Goal: Answer question/provide support: Share knowledge or assist other users

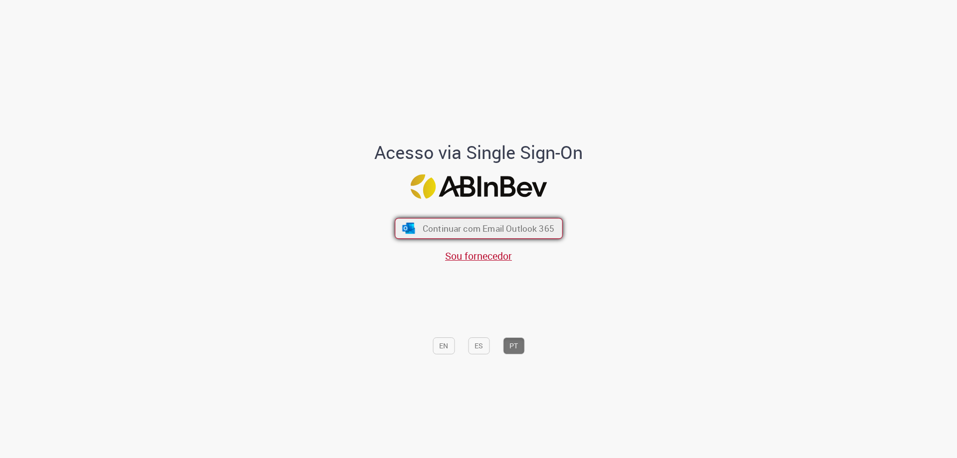
click at [521, 221] on button "Continuar com Email Outlook 365" at bounding box center [479, 228] width 168 height 21
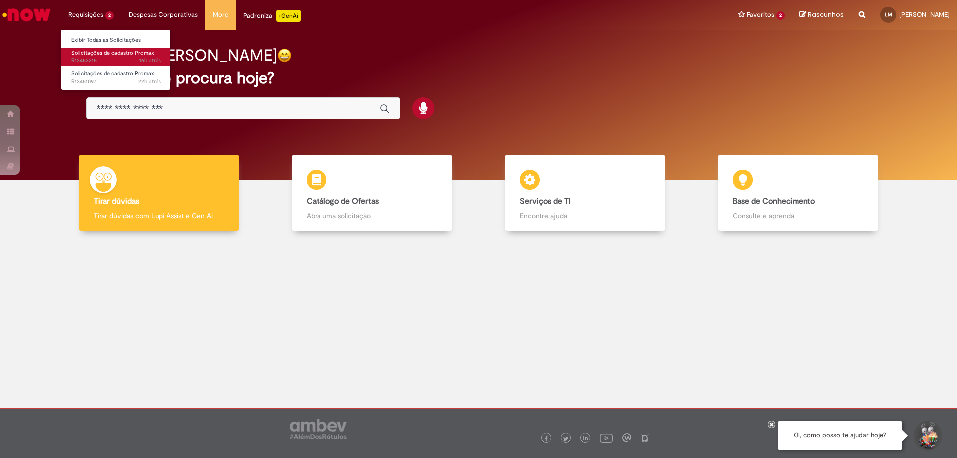
click at [113, 55] on span "Solicitações de cadastro Promax" at bounding box center [112, 52] width 83 height 7
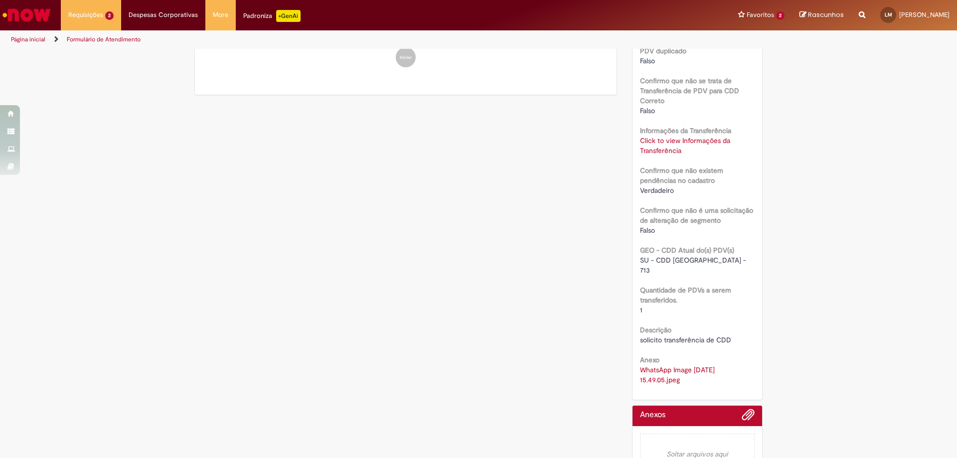
scroll to position [458, 0]
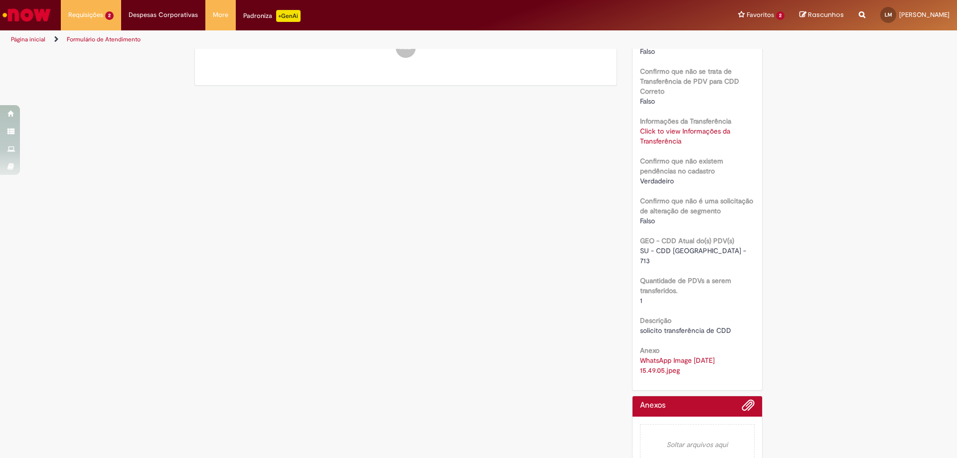
click at [673, 127] on link "Click to view Informações da Transferência" at bounding box center [685, 136] width 90 height 19
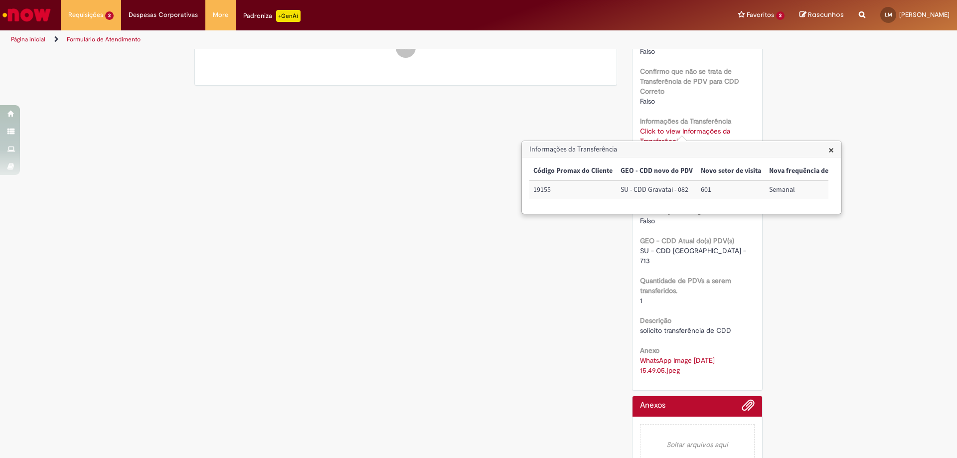
click at [538, 189] on td "19155" at bounding box center [573, 190] width 87 height 18
copy td "19155"
click at [472, 278] on div "Verificar Código de Barras Aguardando Aprovação Aguardando atendimento Em andam…" at bounding box center [478, 35] width 583 height 887
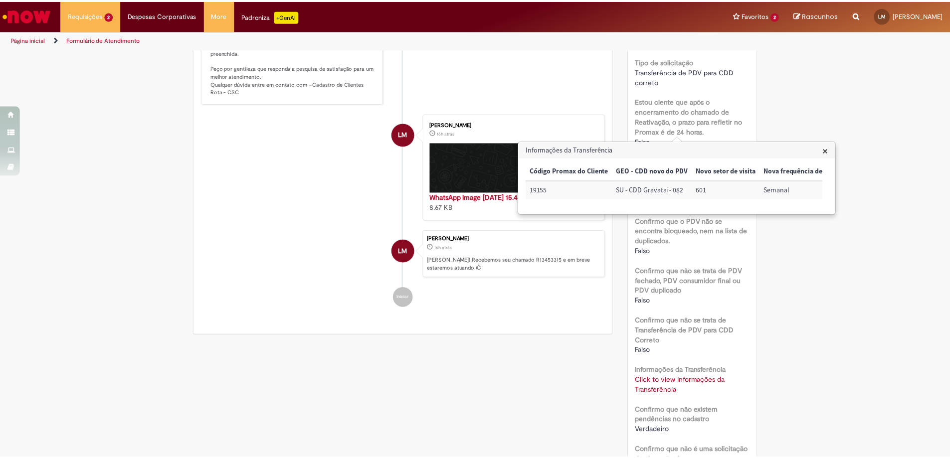
scroll to position [9, 0]
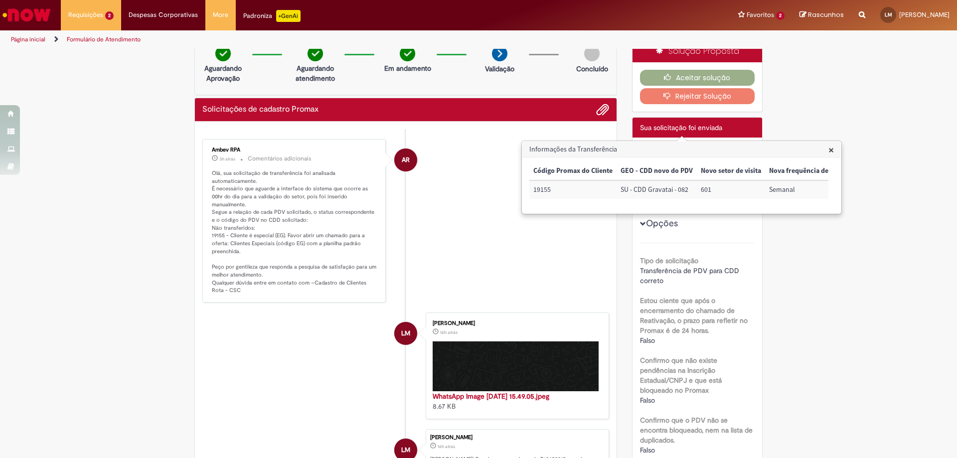
click at [544, 192] on td "19155" at bounding box center [573, 190] width 87 height 18
copy td "19155"
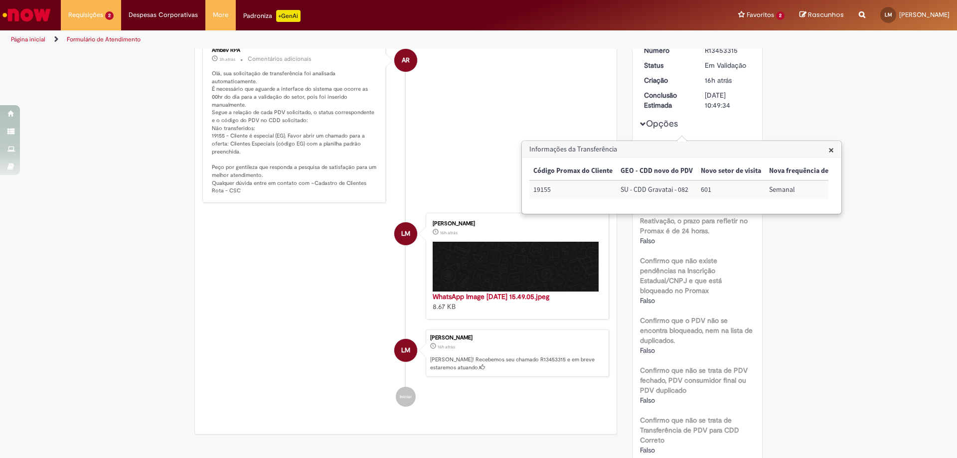
scroll to position [0, 0]
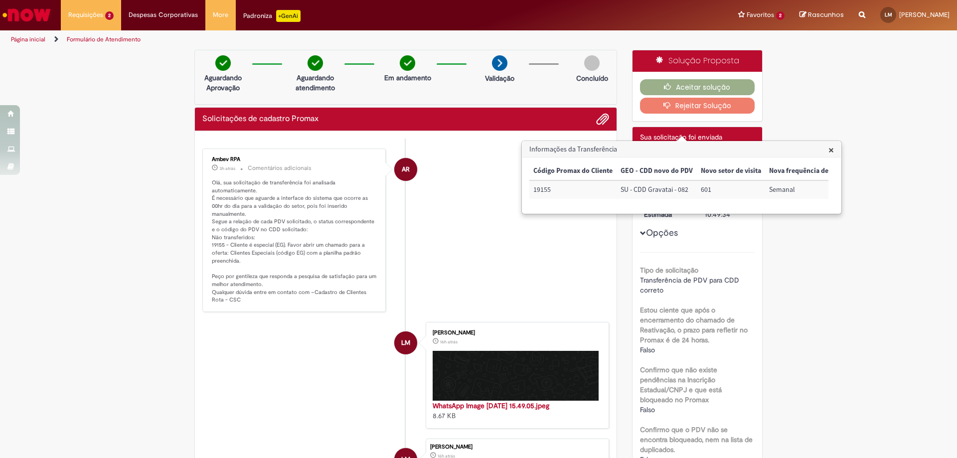
click at [831, 149] on span "×" at bounding box center [831, 149] width 5 height 13
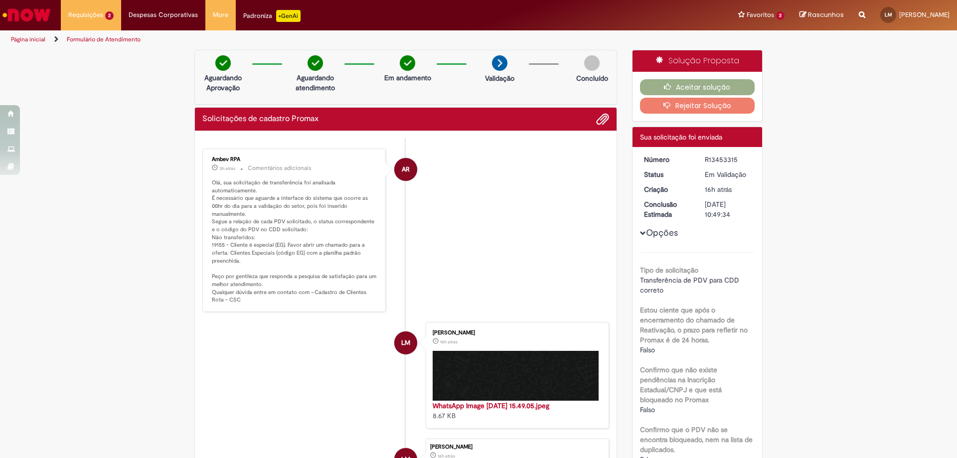
click at [706, 102] on button "Rejeitar Solução" at bounding box center [697, 106] width 115 height 16
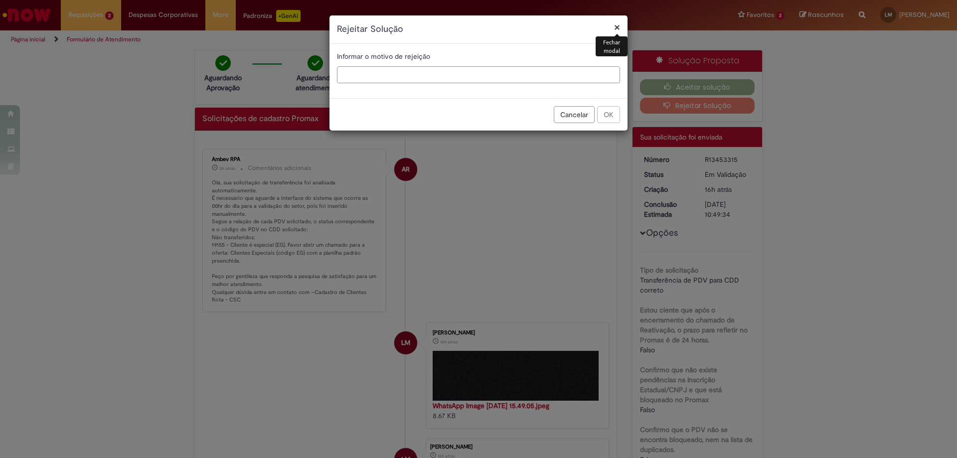
click at [484, 77] on input "text" at bounding box center [478, 74] width 283 height 17
type input "**********"
click at [607, 120] on button "OK" at bounding box center [608, 114] width 23 height 17
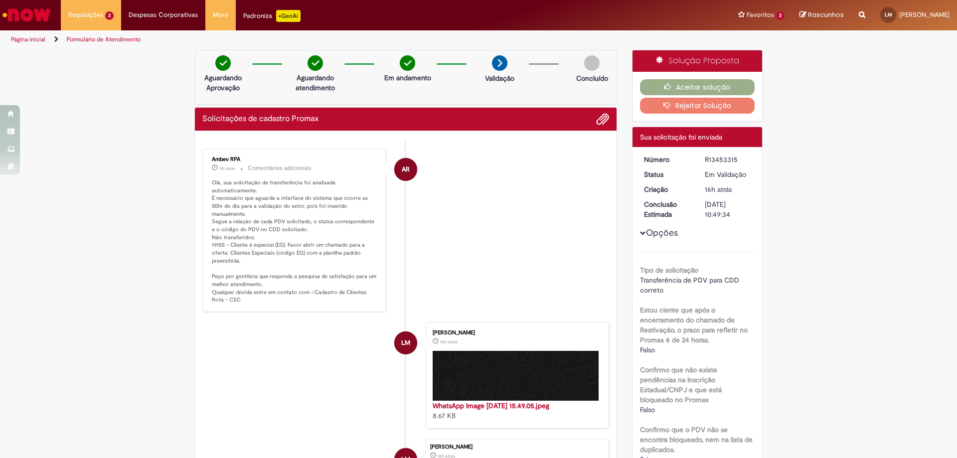
click at [706, 105] on button "Rejeitar Solução" at bounding box center [697, 106] width 115 height 16
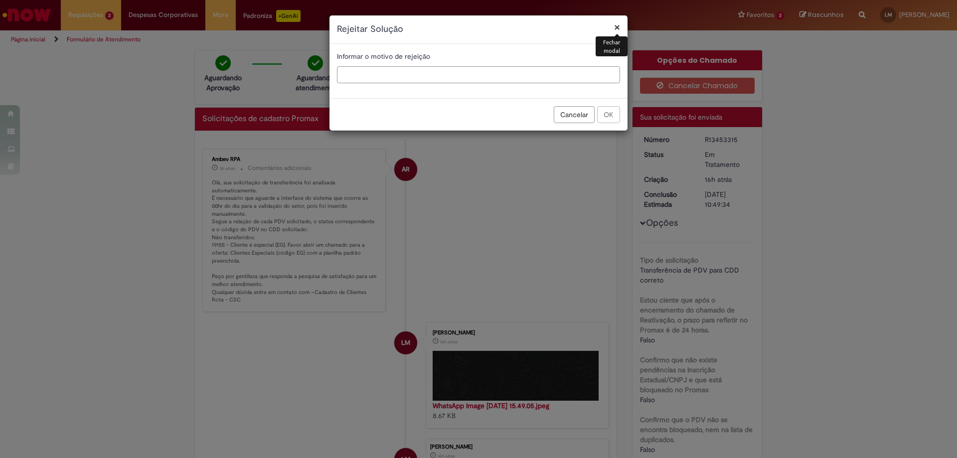
click at [595, 80] on input "text" at bounding box center [478, 74] width 283 height 17
click at [619, 25] on button "×" at bounding box center [617, 27] width 6 height 10
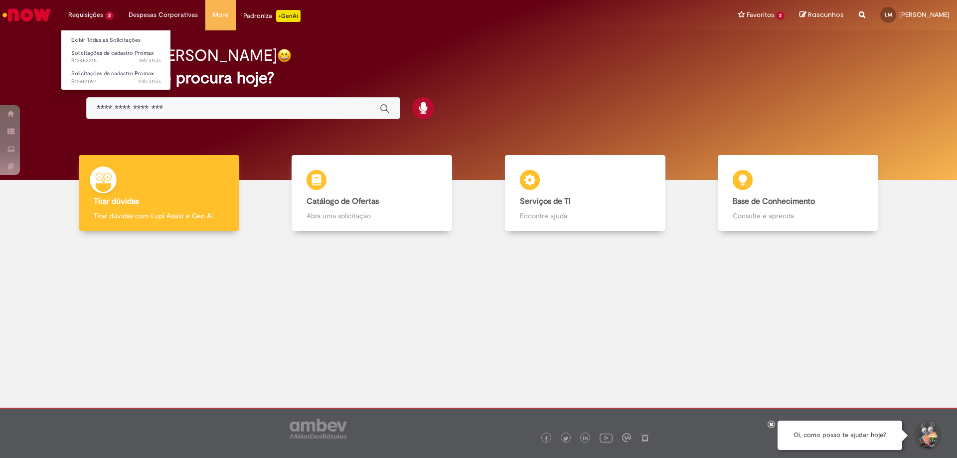
drag, startPoint x: 0, startPoint y: 0, endPoint x: 95, endPoint y: 17, distance: 96.3
click at [95, 17] on li "Requisições 2 Exibir Todas as Solicitações Solicitações de cadastro Promax 16h …" at bounding box center [91, 15] width 60 height 30
click at [116, 79] on span "23h atrás 23 horas atrás R13451097" at bounding box center [116, 82] width 90 height 8
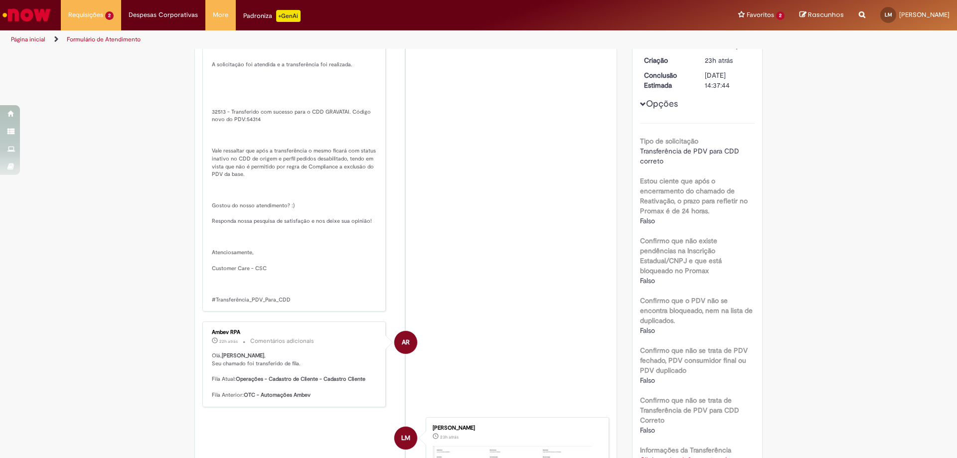
scroll to position [19, 0]
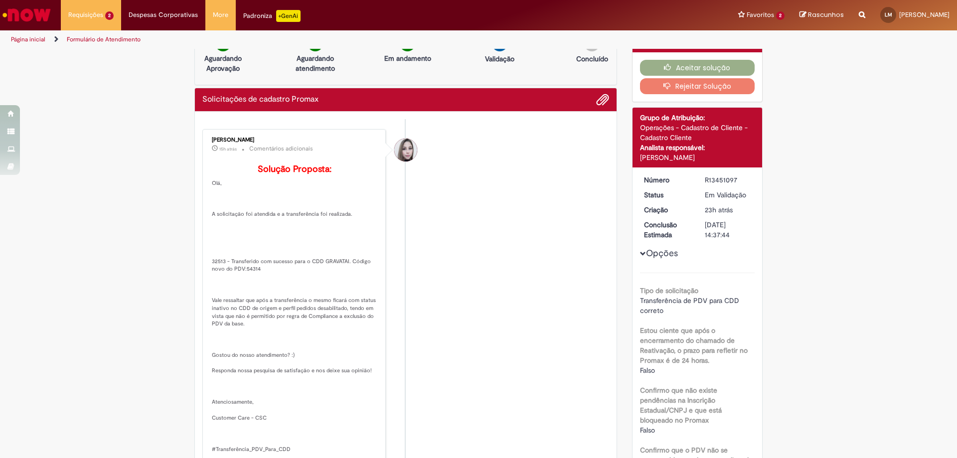
click at [251, 284] on p "Solução Proposta: Olá, A solicitação foi atendida e a transferência foi realiza…" at bounding box center [295, 309] width 166 height 289
copy p "54314"
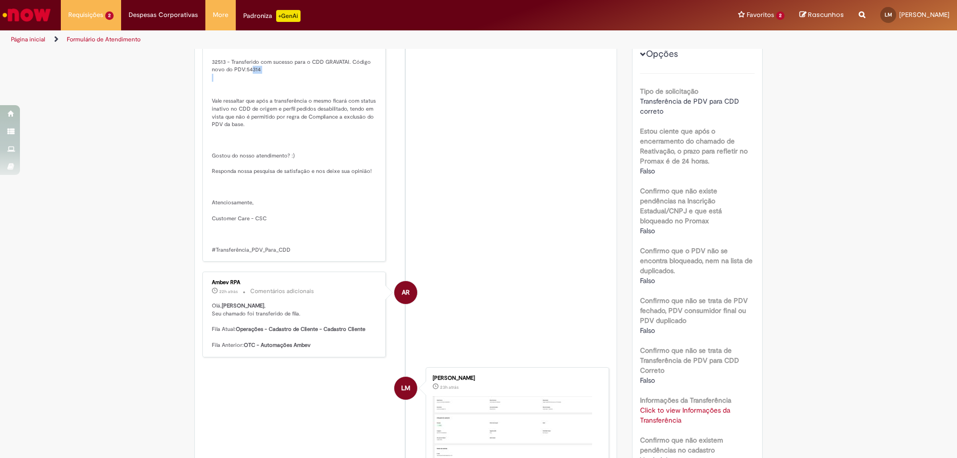
scroll to position [418, 0]
